Goal: Obtain resource: Download file/media

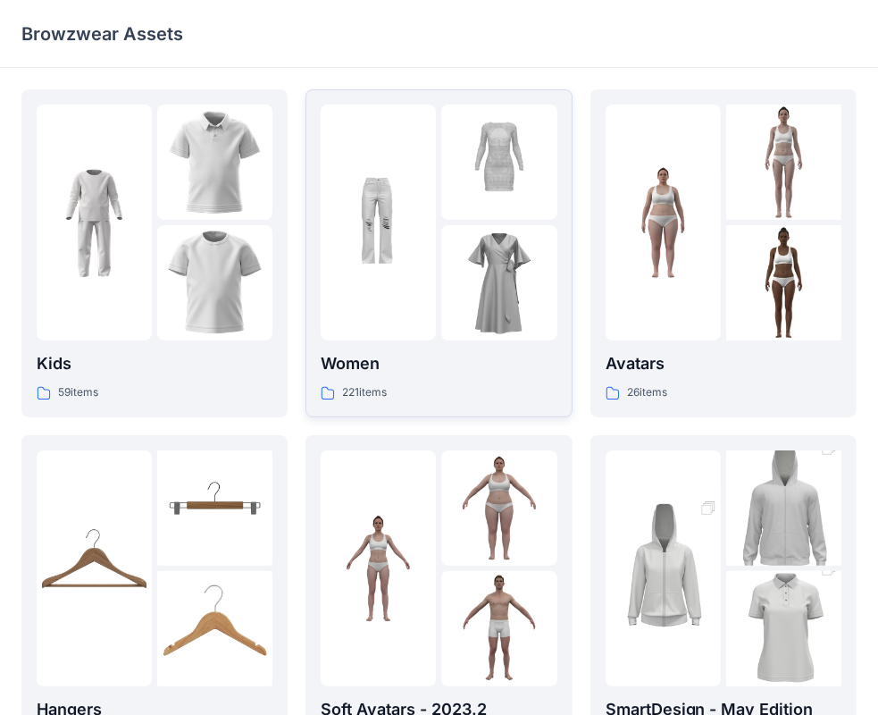
click at [350, 366] on p "Women" at bounding box center [439, 363] width 236 height 25
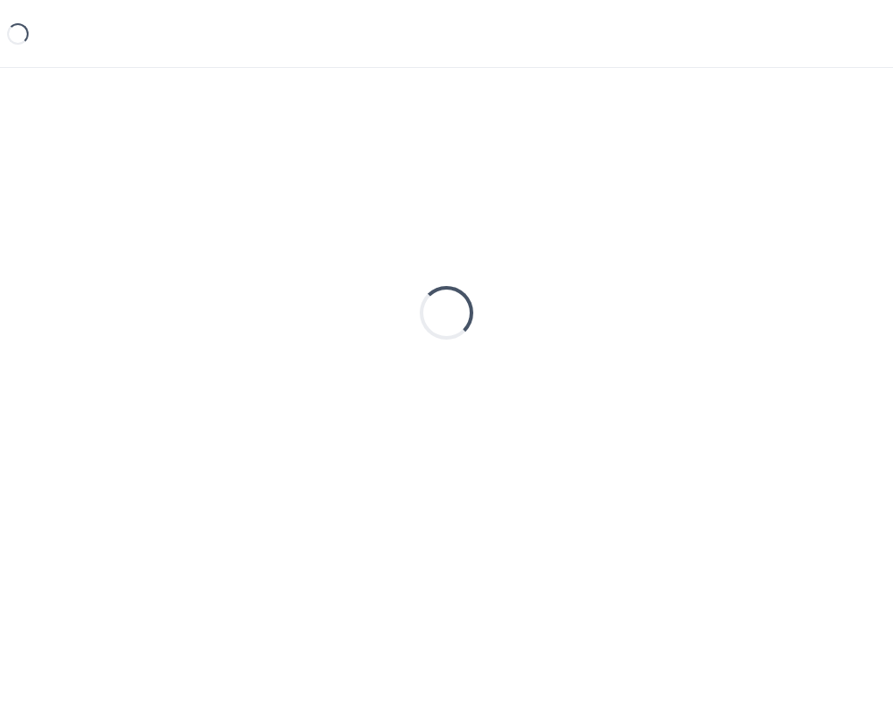
click at [350, 366] on div "Loading..." at bounding box center [446, 312] width 851 height 447
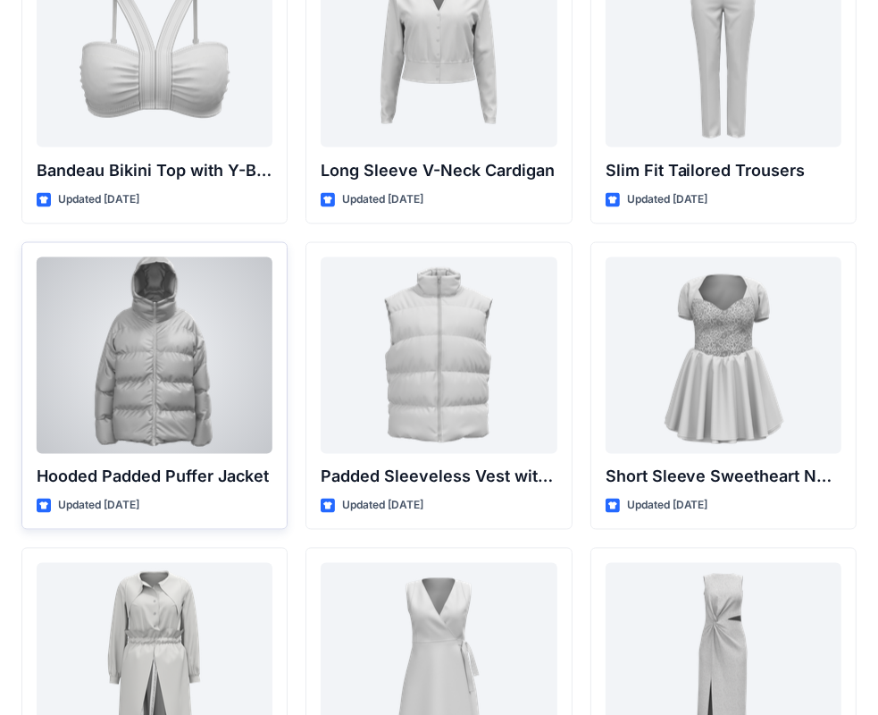
scroll to position [1970, 0]
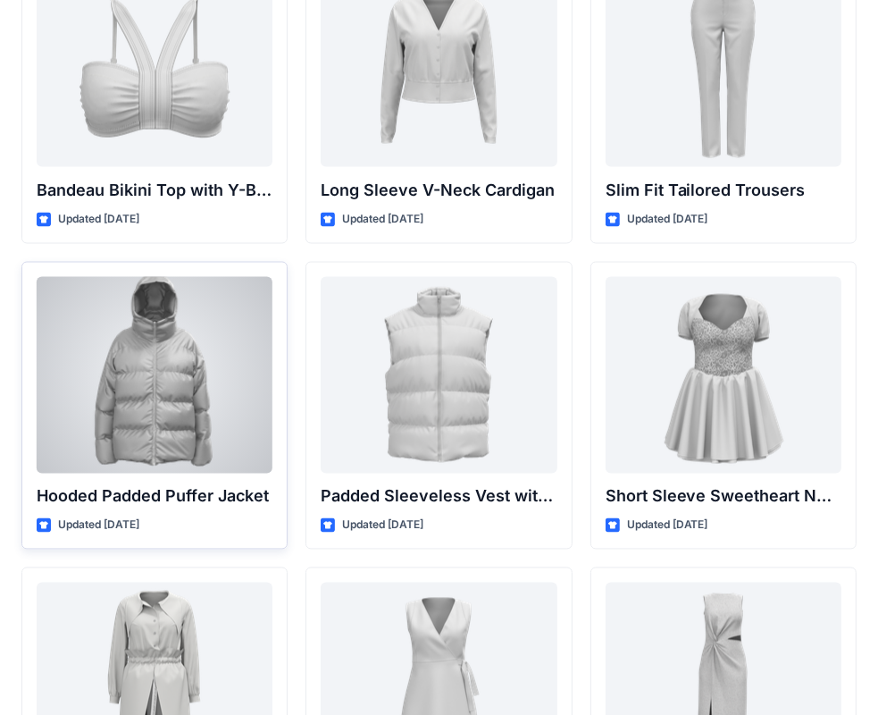
click at [181, 459] on div at bounding box center [155, 375] width 236 height 197
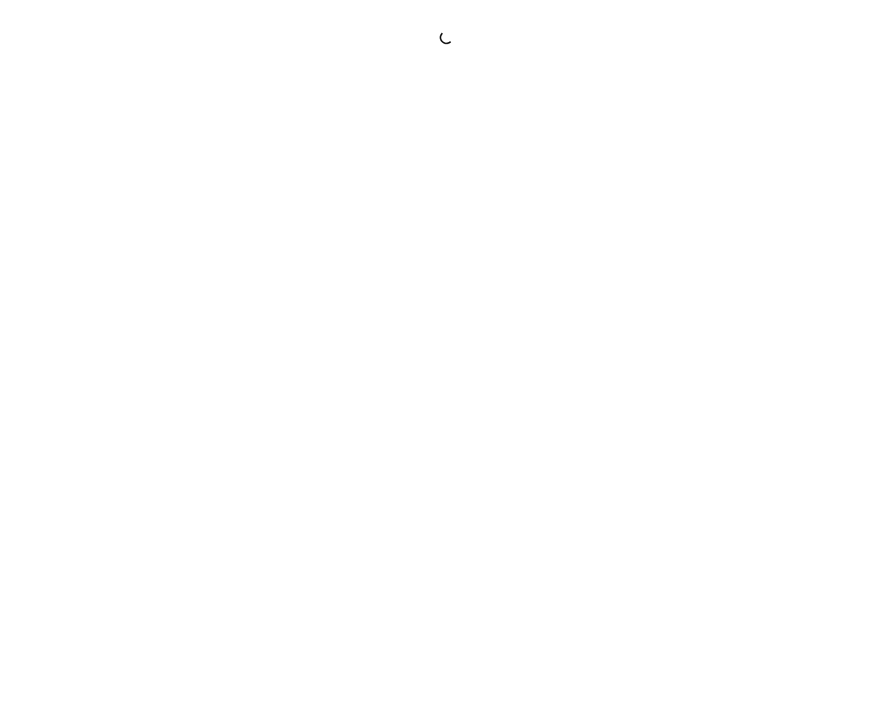
click at [181, 459] on div at bounding box center [446, 357] width 893 height 715
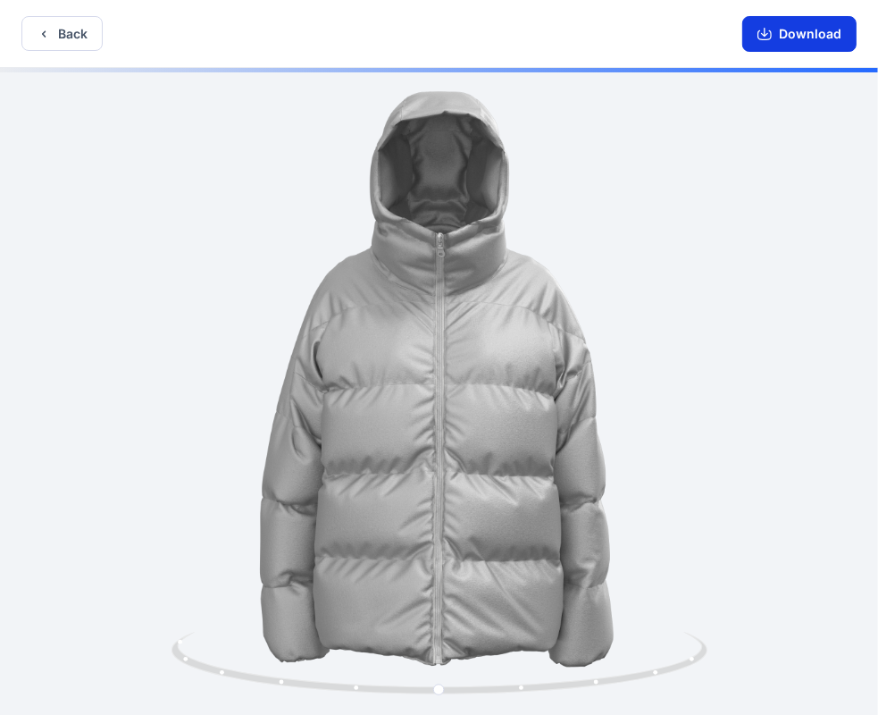
click at [804, 34] on button "Download" at bounding box center [799, 34] width 114 height 36
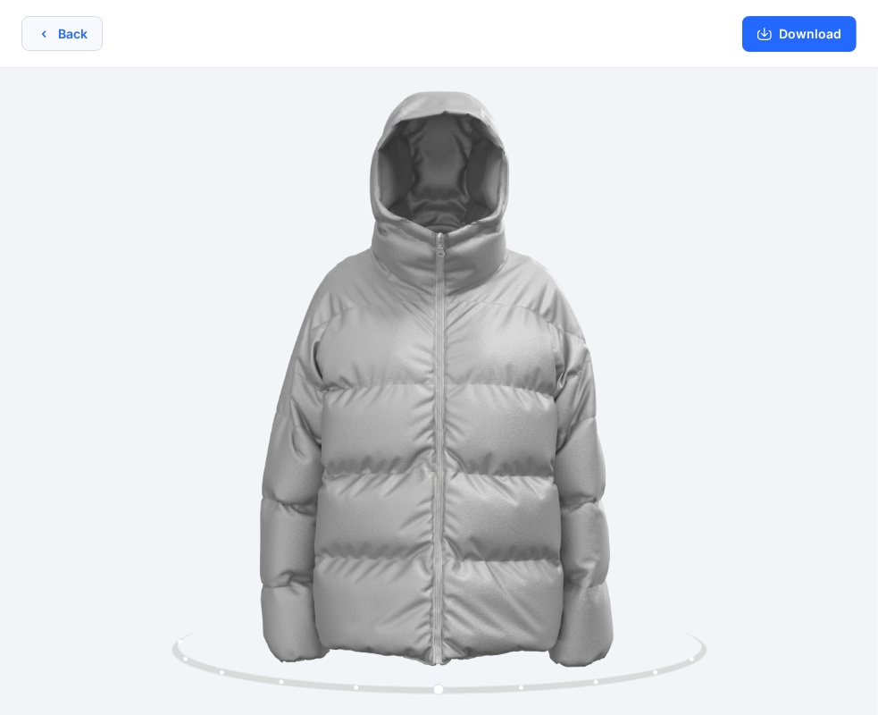
click at [71, 43] on button "Back" at bounding box center [61, 33] width 81 height 35
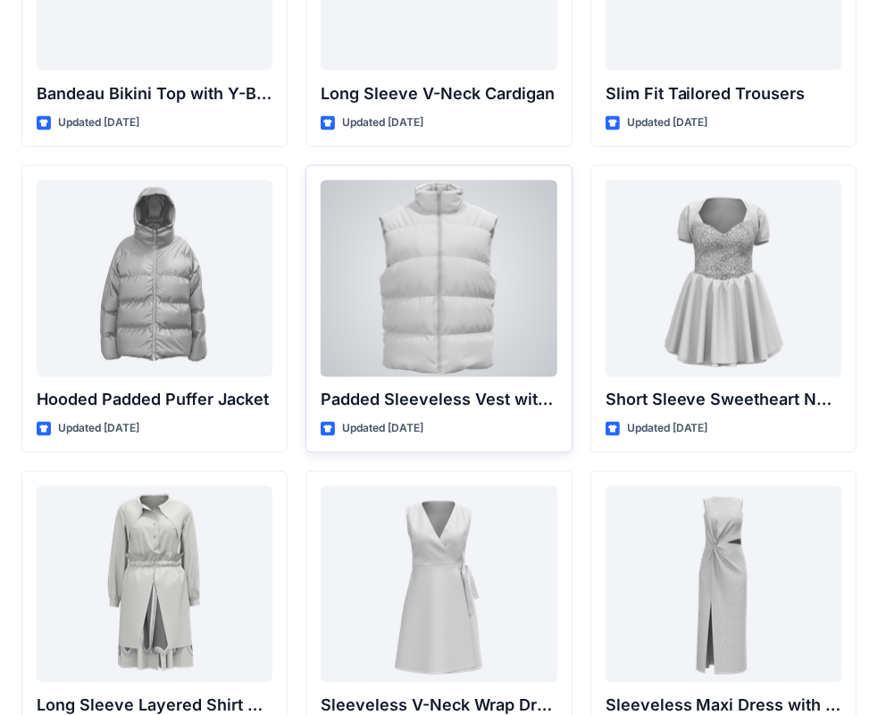
scroll to position [2063, 0]
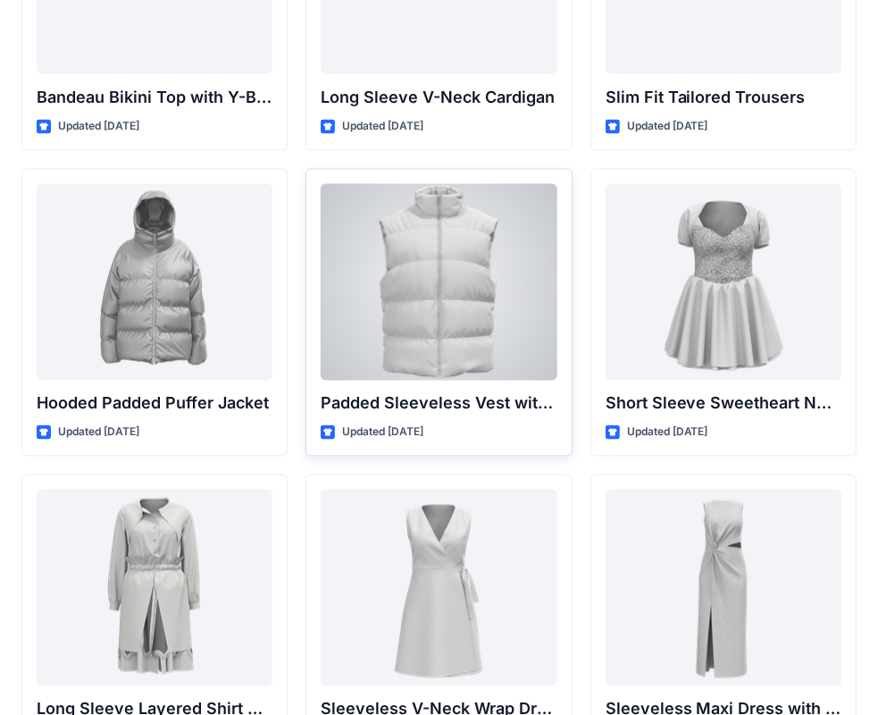
click at [481, 321] on div at bounding box center [439, 282] width 236 height 197
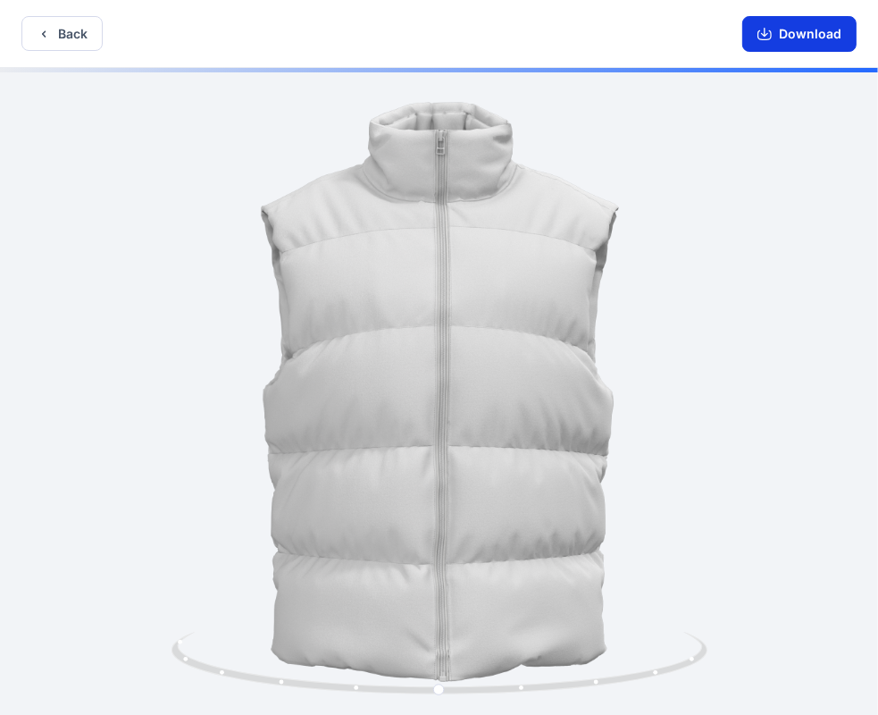
click at [796, 36] on button "Download" at bounding box center [799, 34] width 114 height 36
click at [61, 21] on button "Back" at bounding box center [61, 33] width 81 height 35
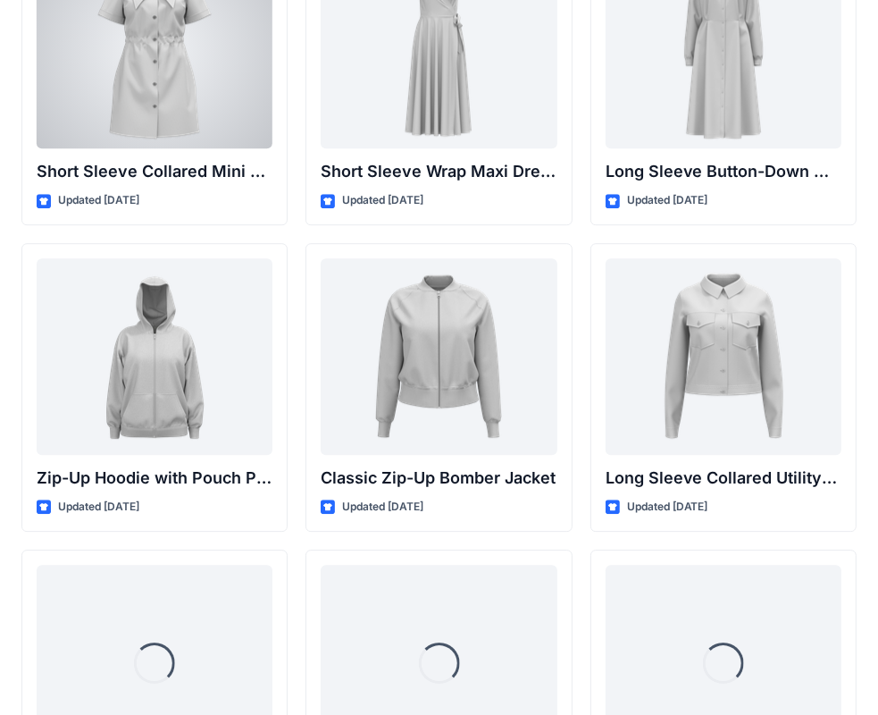
scroll to position [3535, 0]
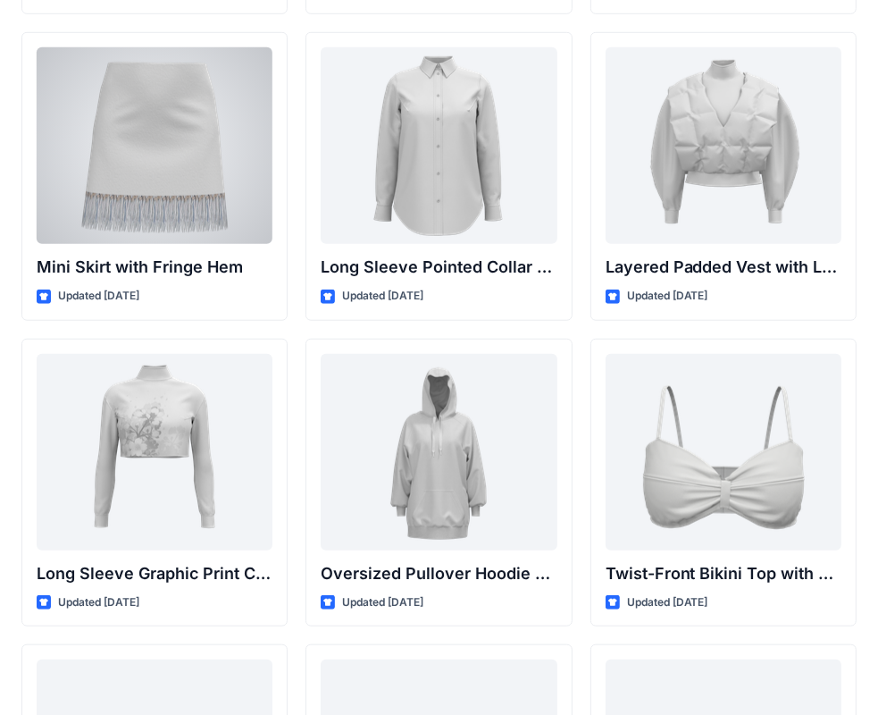
scroll to position [5261, 0]
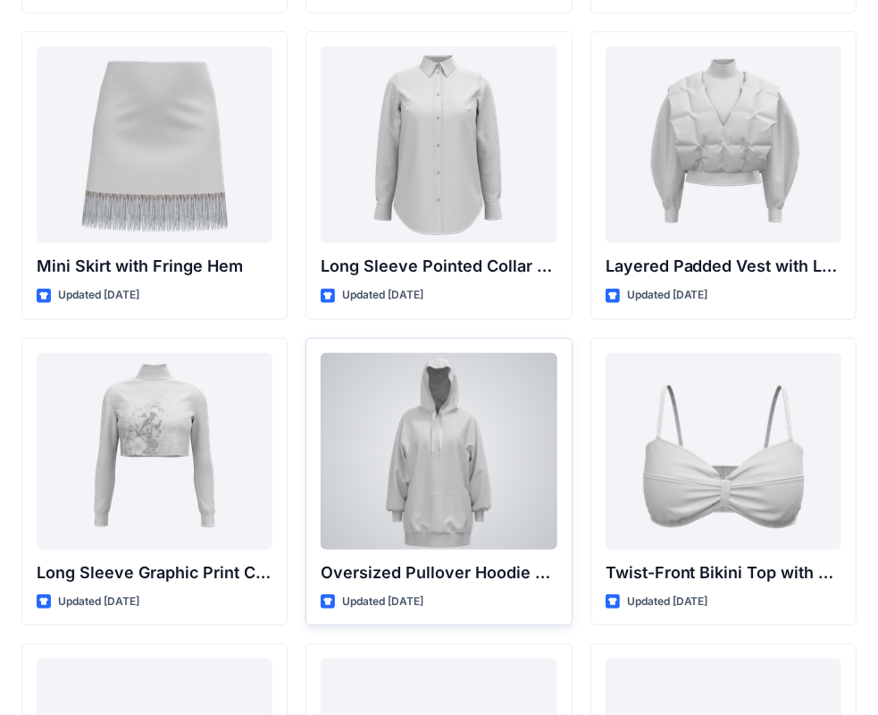
click at [407, 506] on div at bounding box center [439, 451] width 236 height 197
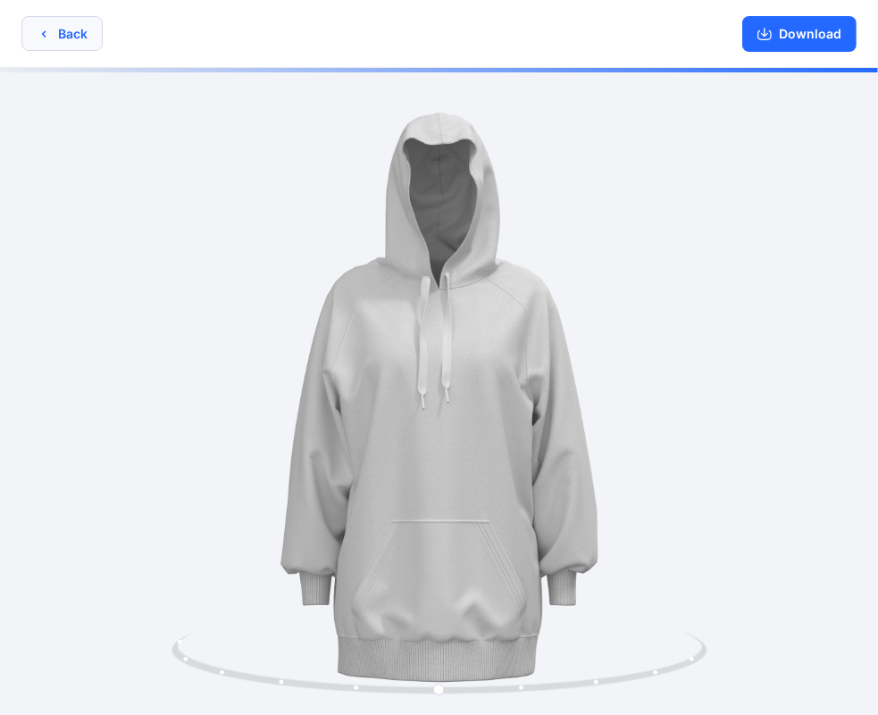
click at [46, 29] on icon "button" at bounding box center [44, 34] width 14 height 14
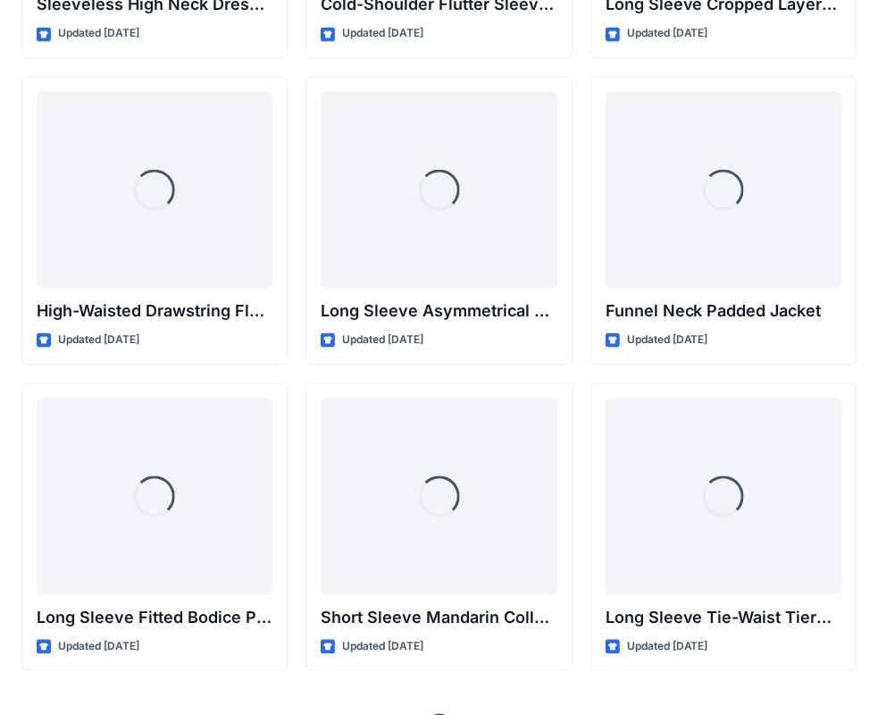
scroll to position [6658, 0]
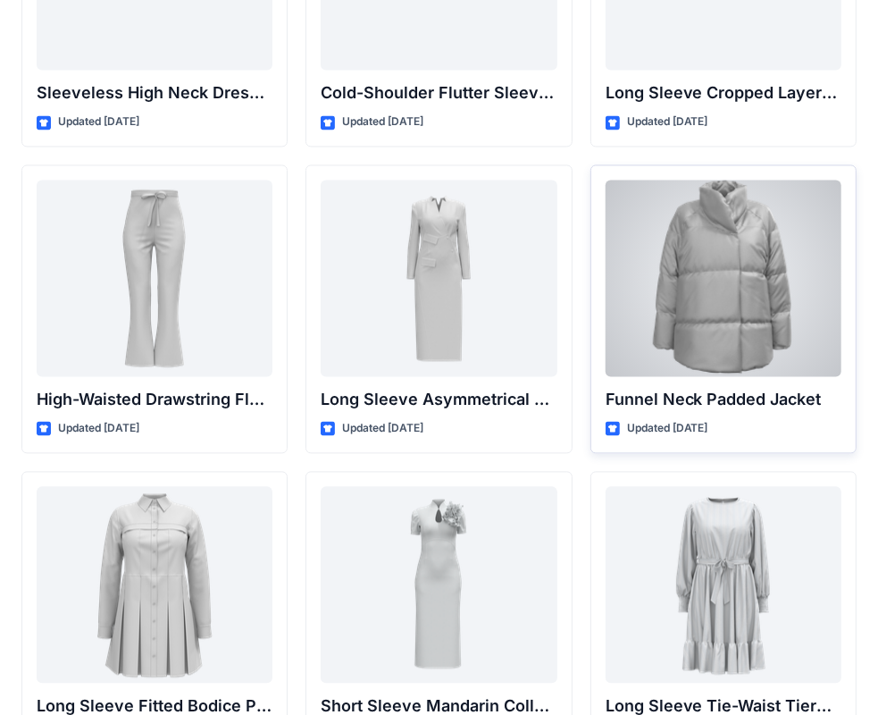
click at [675, 387] on p "Funnel Neck Padded Jacket" at bounding box center [724, 399] width 236 height 25
click at [687, 295] on div at bounding box center [724, 278] width 236 height 197
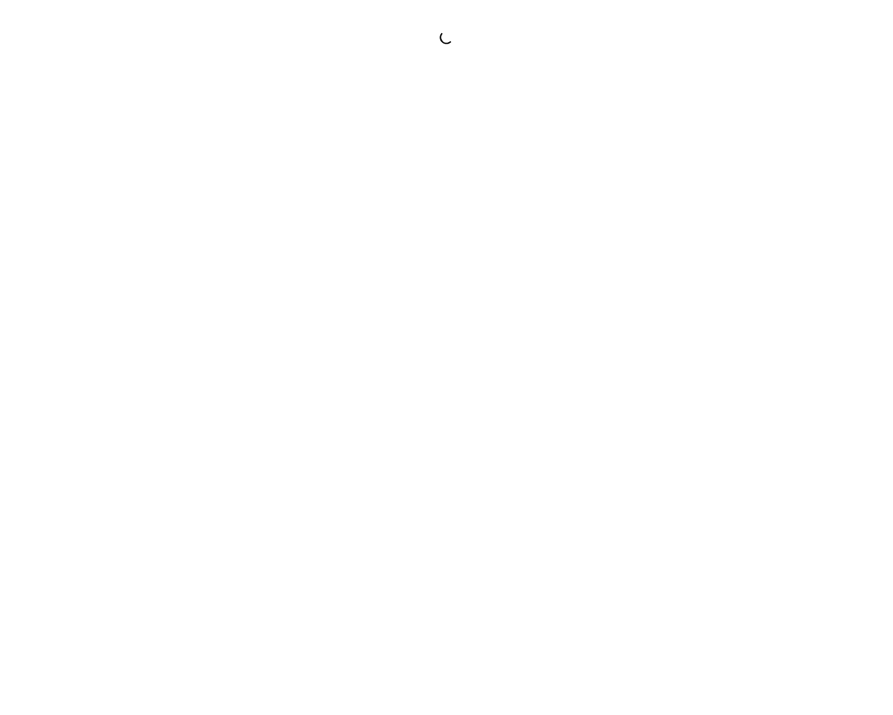
click at [687, 295] on div at bounding box center [446, 357] width 893 height 715
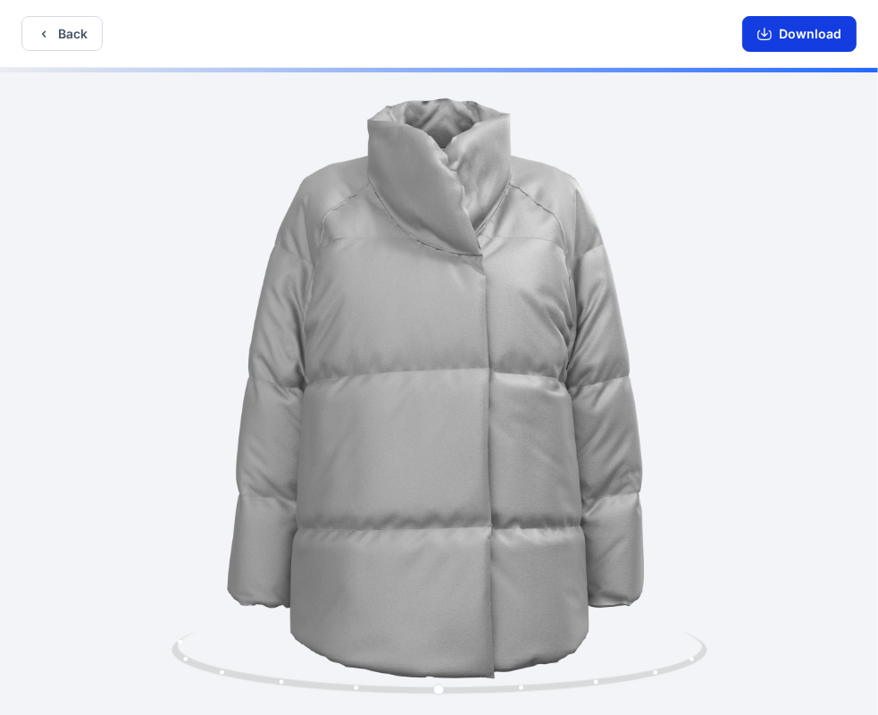
click at [811, 25] on button "Download" at bounding box center [799, 34] width 114 height 36
click at [98, 32] on button "Back" at bounding box center [61, 33] width 81 height 35
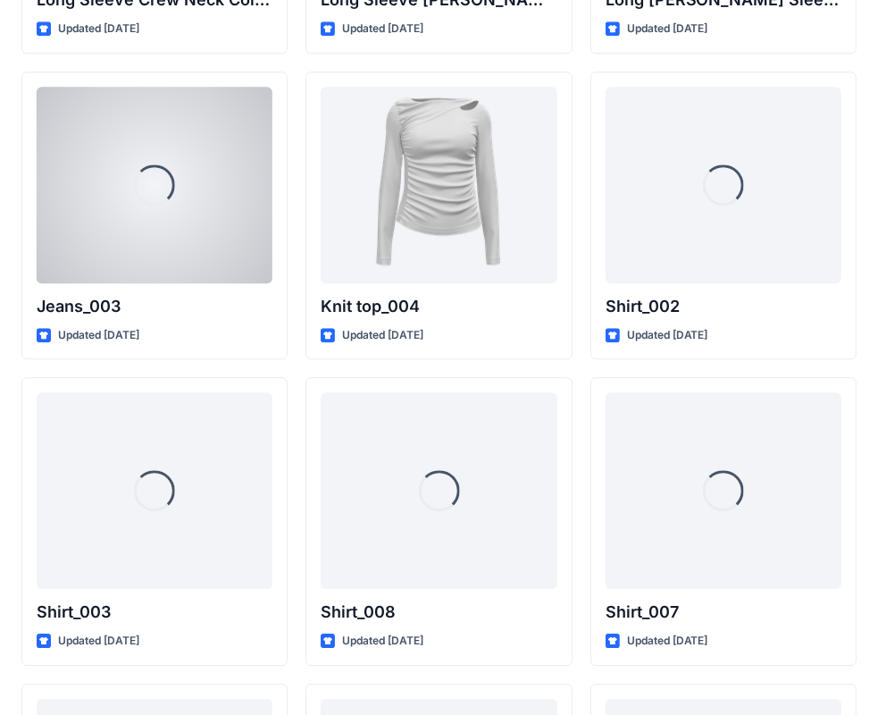
scroll to position [7671, 0]
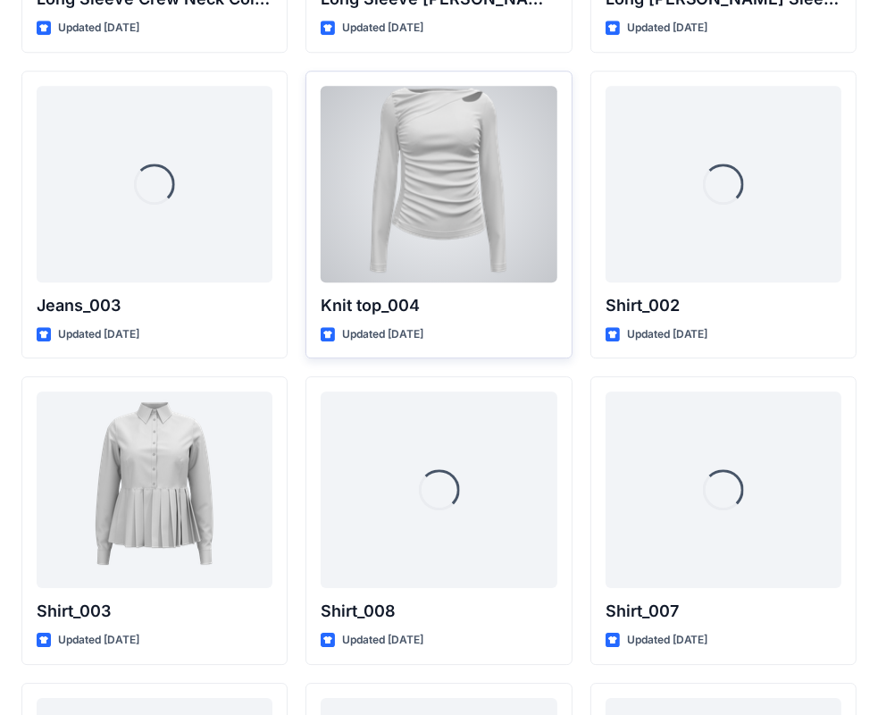
click at [362, 243] on div at bounding box center [439, 184] width 236 height 197
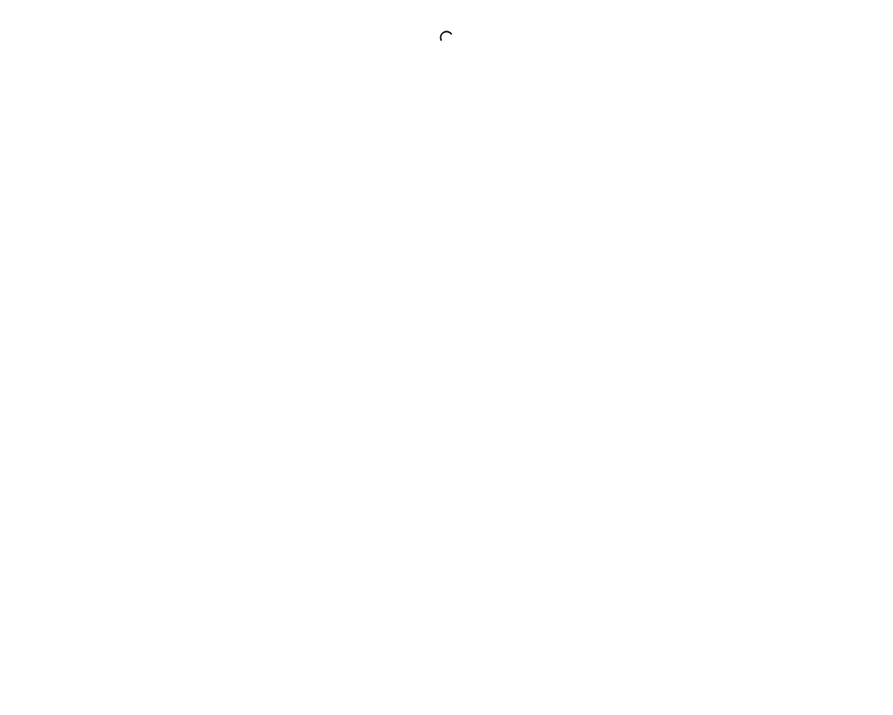
click at [362, 243] on div at bounding box center [446, 357] width 893 height 715
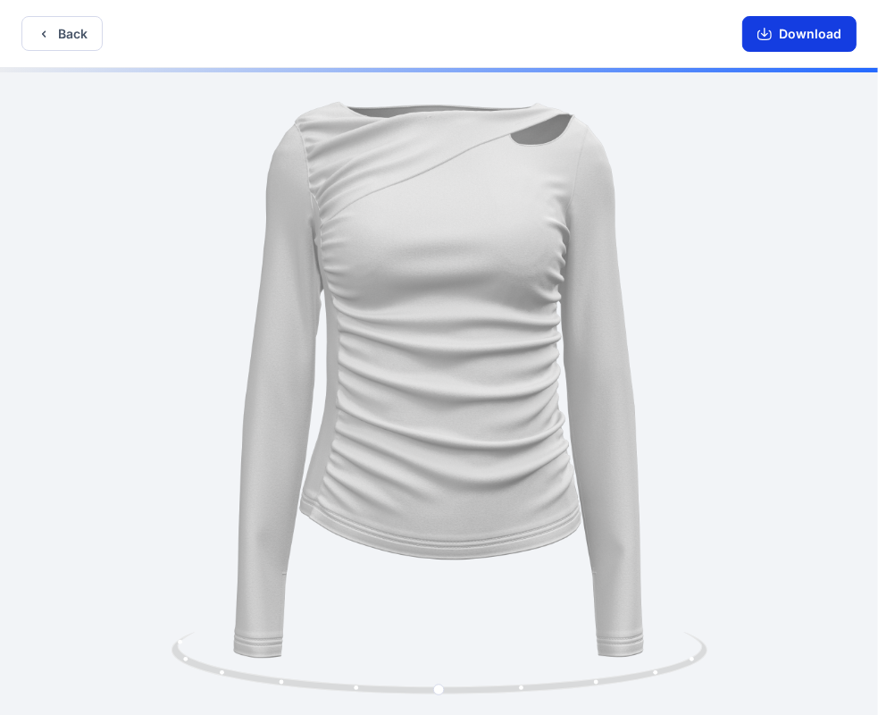
click at [769, 35] on icon "button" at bounding box center [765, 34] width 14 height 14
click at [74, 35] on button "Back" at bounding box center [61, 33] width 81 height 35
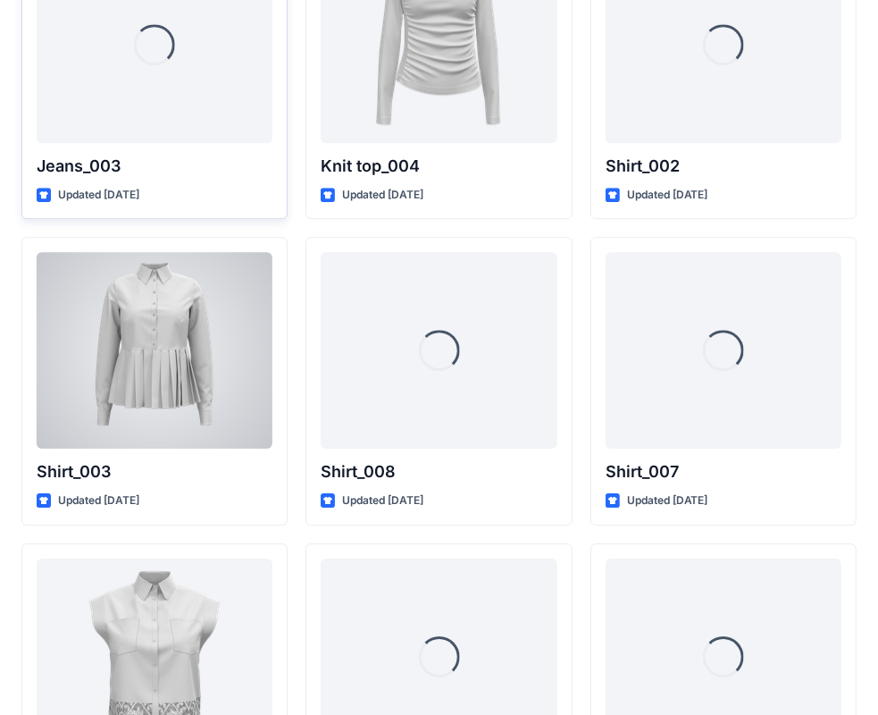
scroll to position [7816, 0]
